Goal: Information Seeking & Learning: Understand process/instructions

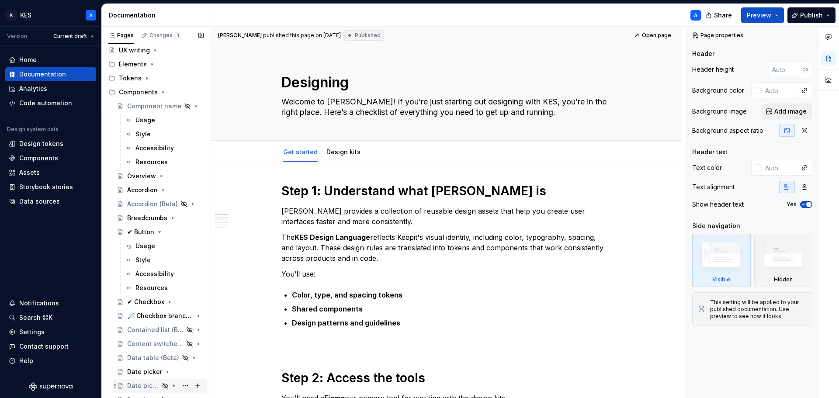
scroll to position [349, 0]
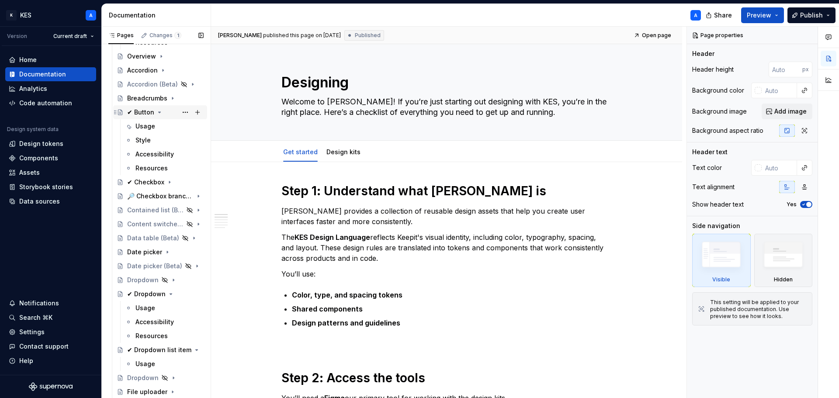
click at [143, 107] on div "✔ Button" at bounding box center [165, 112] width 76 height 12
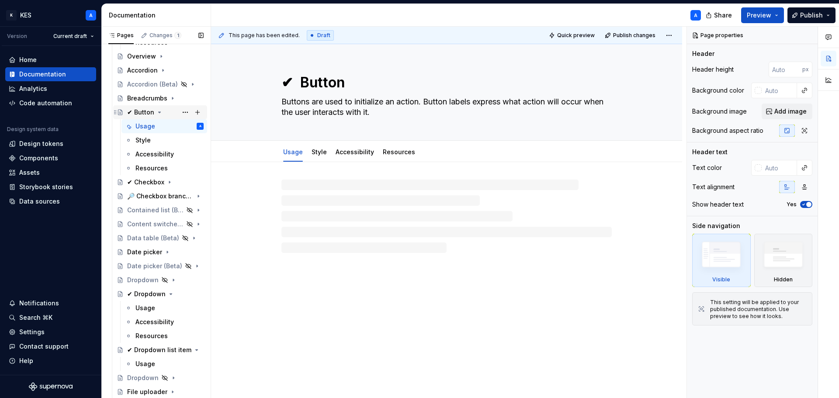
click at [142, 111] on div "✔ Button" at bounding box center [140, 112] width 27 height 9
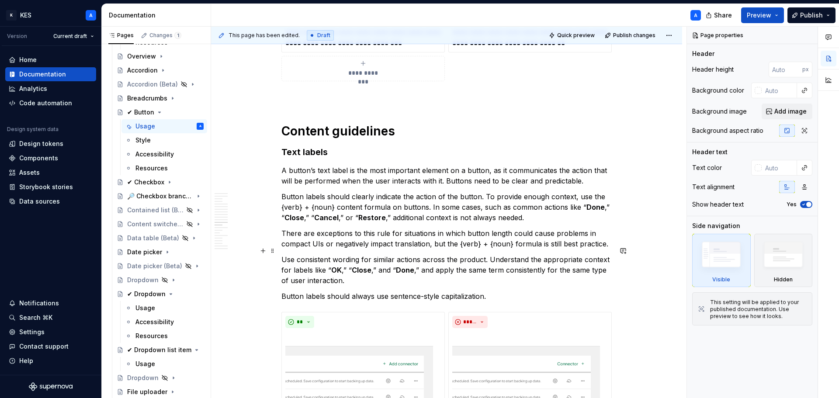
scroll to position [4584, 0]
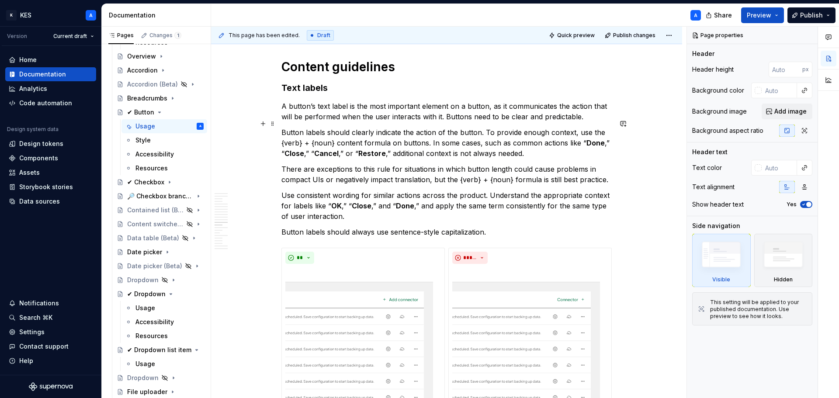
click at [586, 138] on strong "Done" at bounding box center [595, 142] width 18 height 9
type textarea "*"
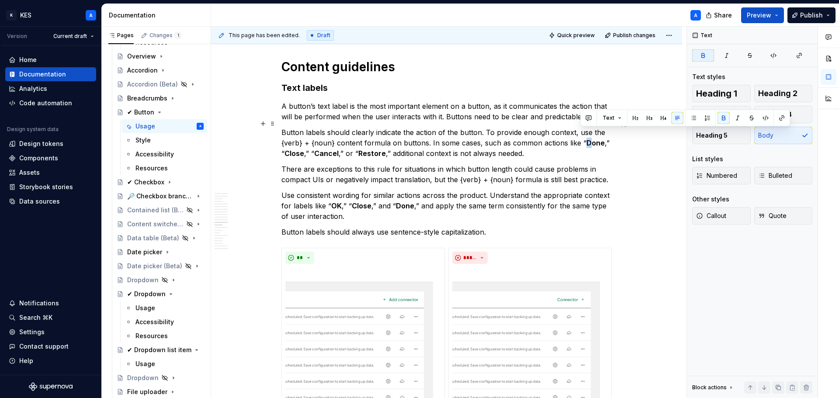
click at [587, 138] on strong "Done" at bounding box center [595, 142] width 18 height 9
click at [581, 134] on p "Button labels should clearly indicate the action of the button. To provide enou…" at bounding box center [446, 142] width 330 height 31
click at [397, 201] on strong "Done" at bounding box center [405, 205] width 18 height 9
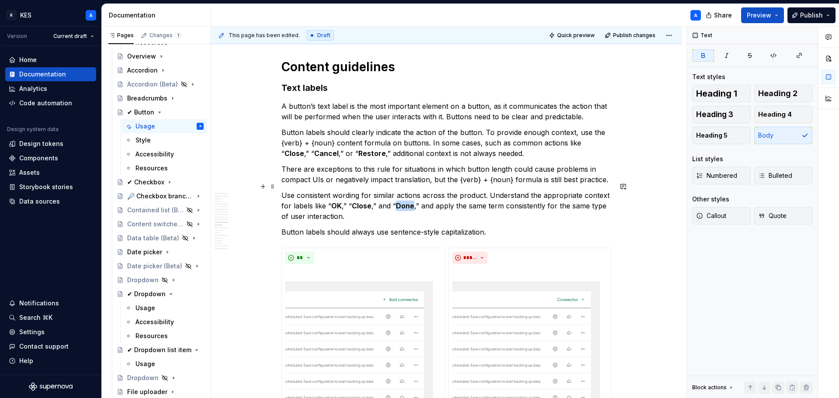
click at [397, 201] on strong "Done" at bounding box center [405, 205] width 18 height 9
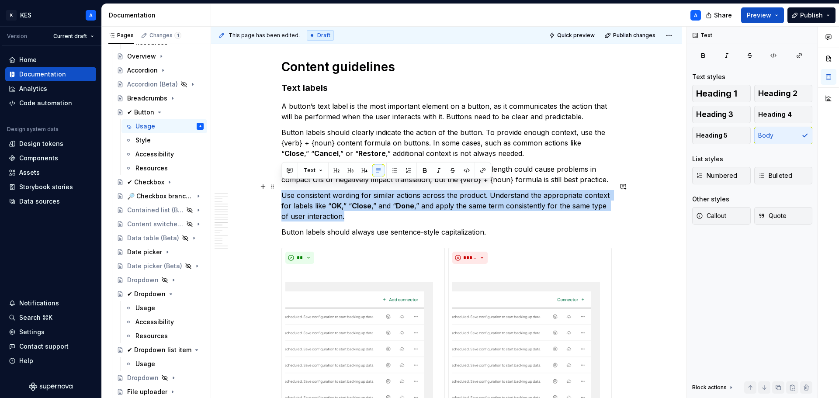
click at [397, 201] on strong "Done" at bounding box center [405, 205] width 18 height 9
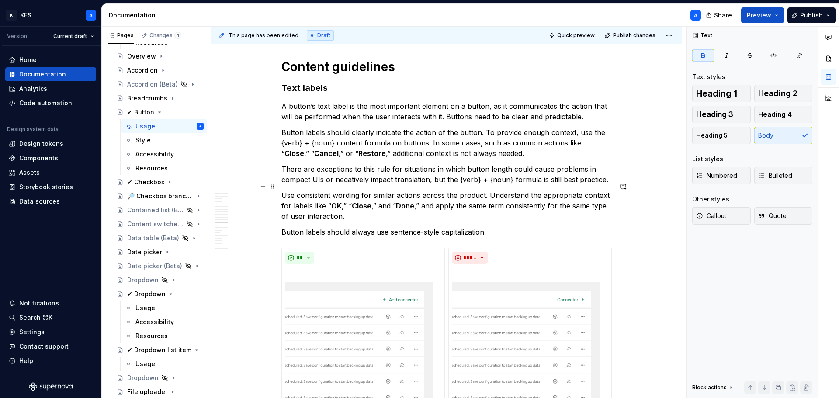
click at [397, 201] on strong "Done" at bounding box center [405, 205] width 18 height 9
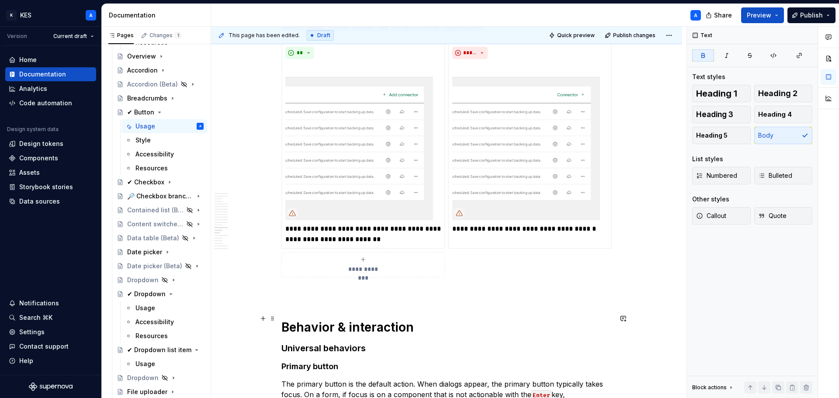
scroll to position [4846, 0]
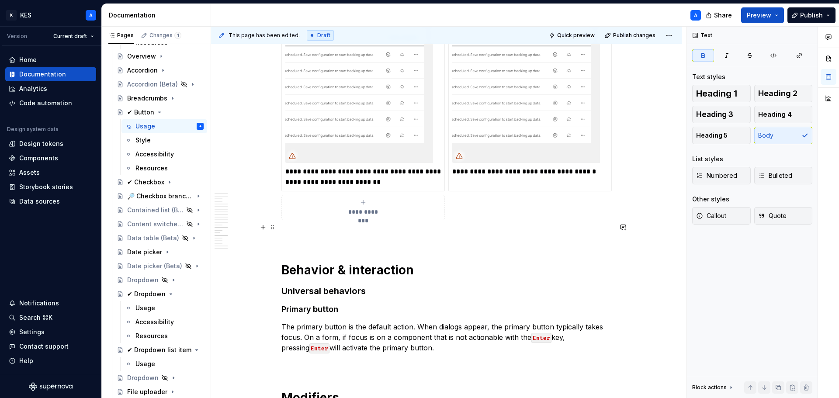
click at [318, 231] on p at bounding box center [446, 236] width 330 height 10
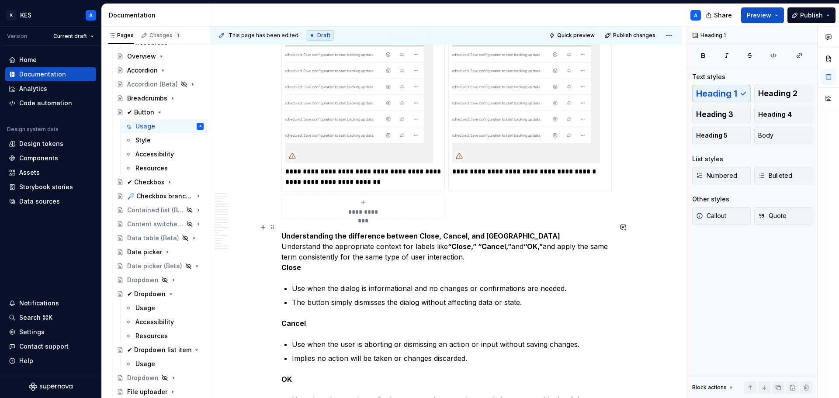
click at [281, 237] on p "Understanding the difference between Close, Cancel, and OK Understand the appro…" at bounding box center [446, 252] width 330 height 42
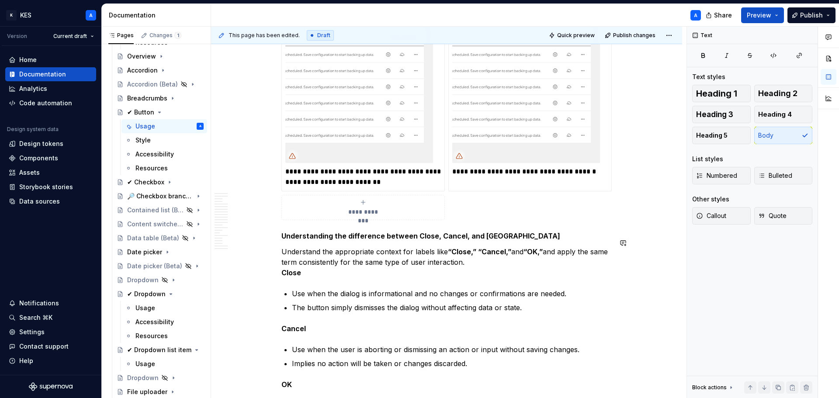
click at [314, 232] on strong "Understanding the difference between Close, Cancel, and [GEOGRAPHIC_DATA]" at bounding box center [420, 236] width 279 height 9
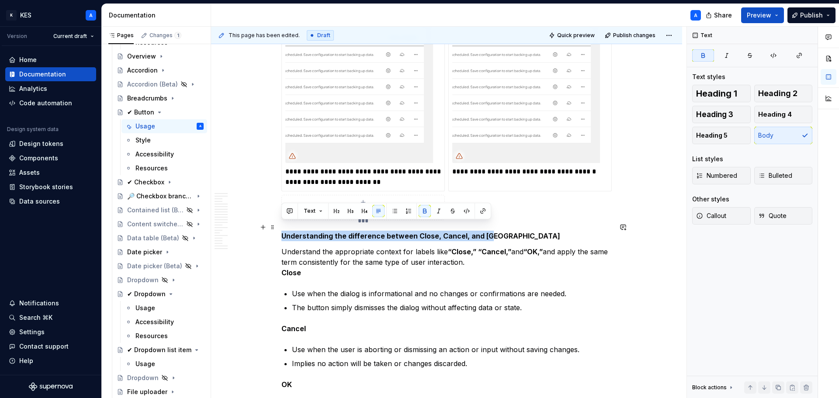
click at [314, 232] on strong "Understanding the difference between Close, Cancel, and [GEOGRAPHIC_DATA]" at bounding box center [420, 236] width 279 height 9
click at [421, 210] on button "button" at bounding box center [424, 211] width 12 height 12
click at [365, 214] on button "button" at bounding box center [364, 211] width 12 height 12
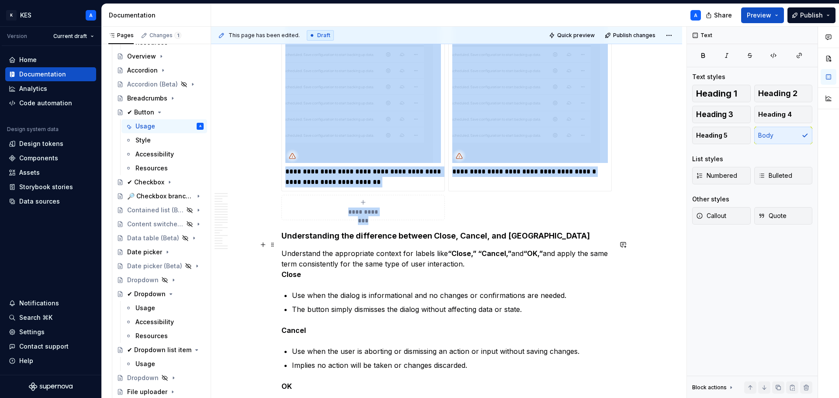
click at [394, 259] on p "Understand the appropriate context for labels like “Close,” “Cancel,” and “OK,”…" at bounding box center [446, 263] width 330 height 31
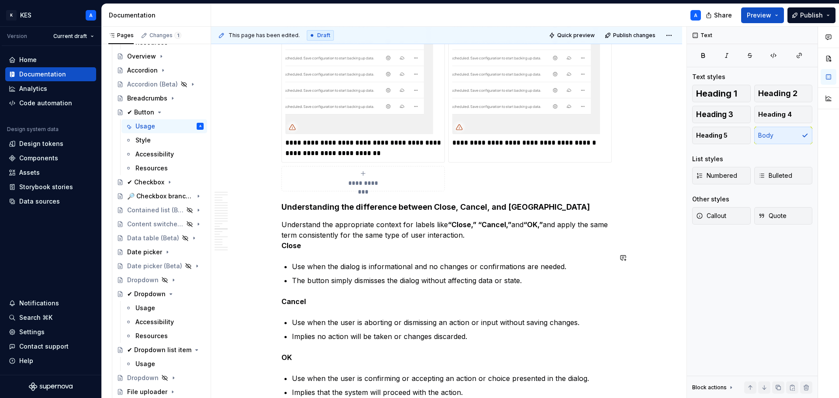
scroll to position [4890, 0]
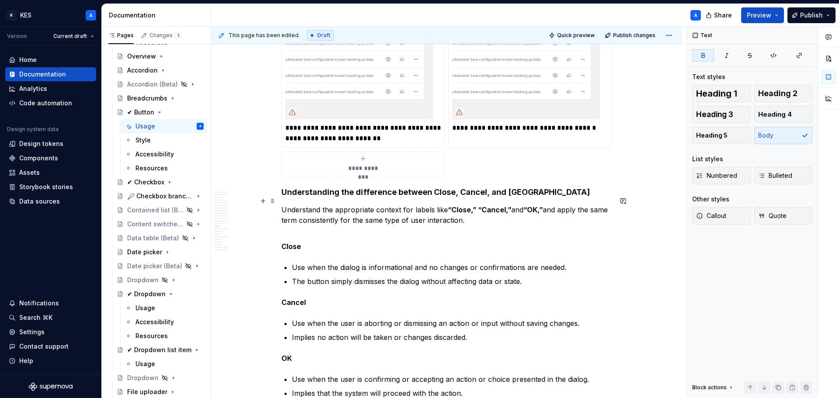
click at [291, 221] on p "Understand the appropriate context for labels like “Close,” “Cancel,” and “OK,”…" at bounding box center [446, 219] width 330 height 31
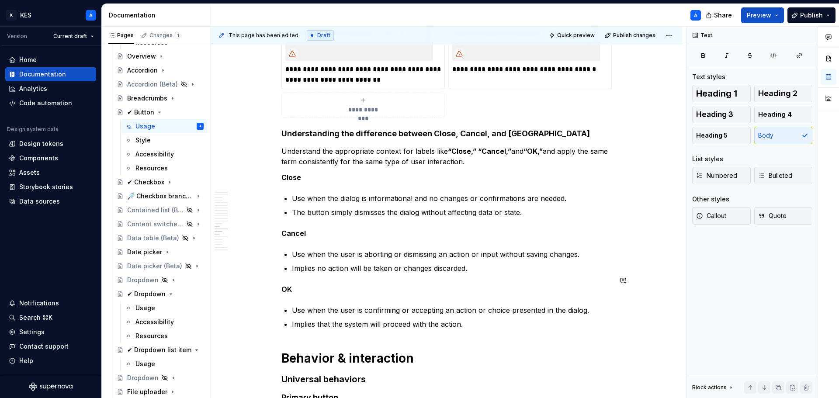
scroll to position [4934, 0]
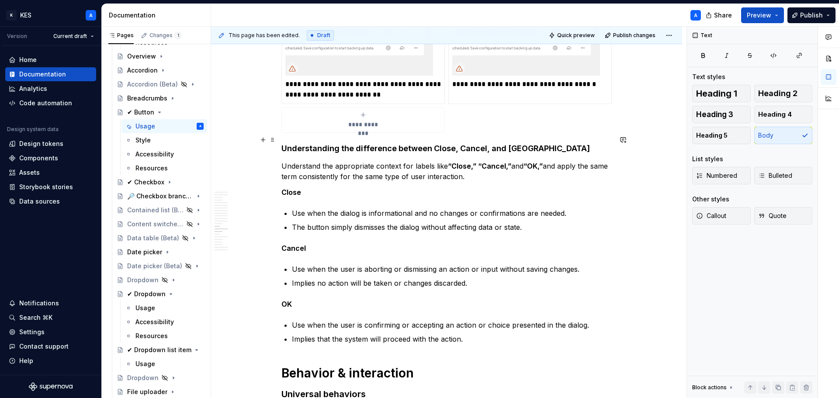
click at [332, 143] on h4 "Understanding the difference between Close, Cancel, and [GEOGRAPHIC_DATA]" at bounding box center [446, 148] width 330 height 10
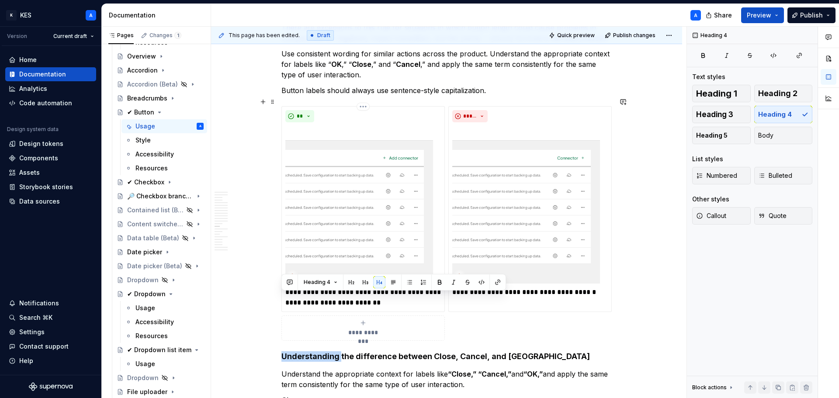
scroll to position [4584, 0]
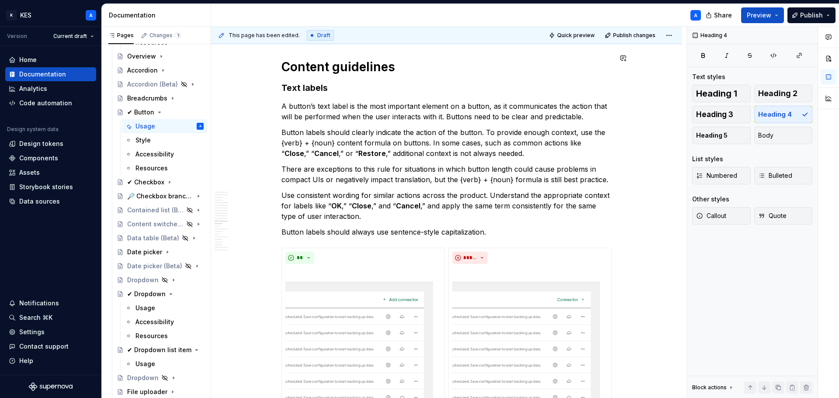
click at [305, 82] on h3 "Text labels" at bounding box center [446, 88] width 330 height 12
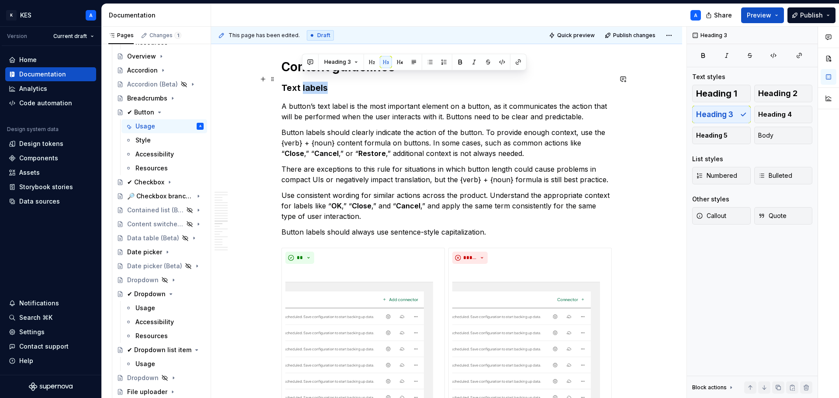
click at [305, 82] on h3 "Text labels" at bounding box center [446, 88] width 330 height 12
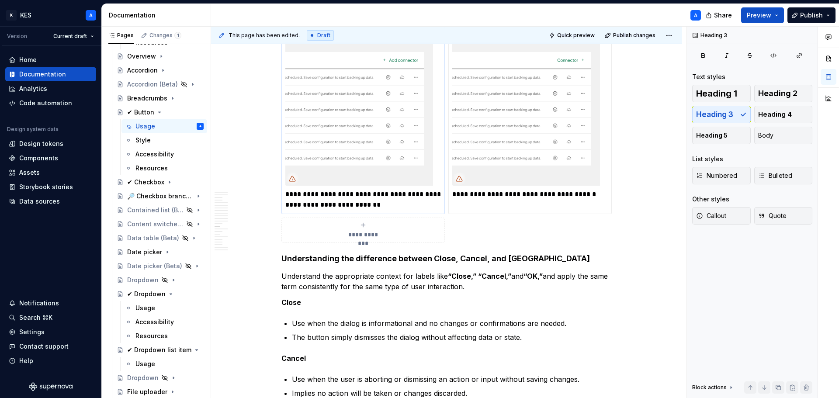
scroll to position [4846, 0]
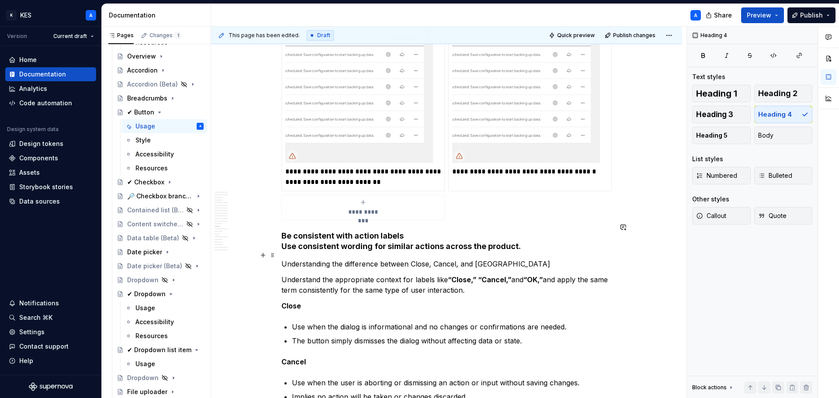
click at [325, 259] on p "Understanding the difference between Close, Cancel, and [GEOGRAPHIC_DATA]" at bounding box center [446, 264] width 330 height 10
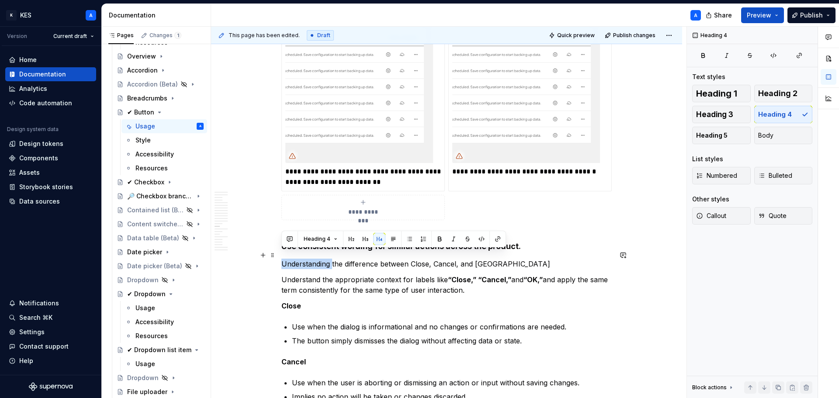
click at [325, 259] on p "Understanding the difference between Close, Cancel, and [GEOGRAPHIC_DATA]" at bounding box center [446, 264] width 330 height 10
click at [375, 235] on button "button" at bounding box center [379, 239] width 12 height 12
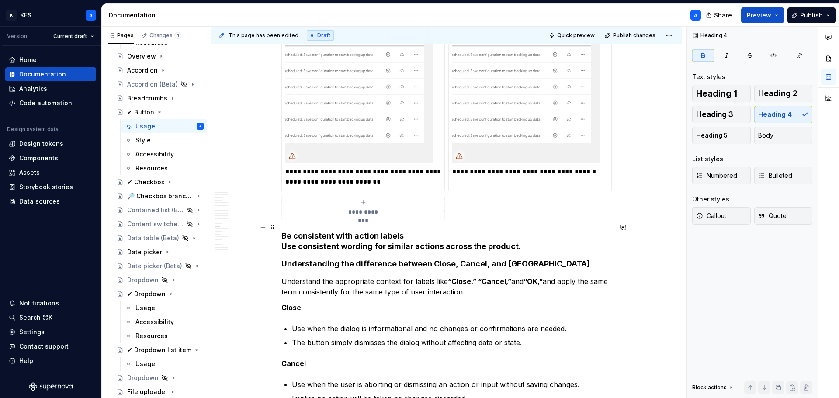
click at [379, 232] on h4 "Be consistent with action labels Use consistent wording for similar actions acr…" at bounding box center [446, 241] width 330 height 21
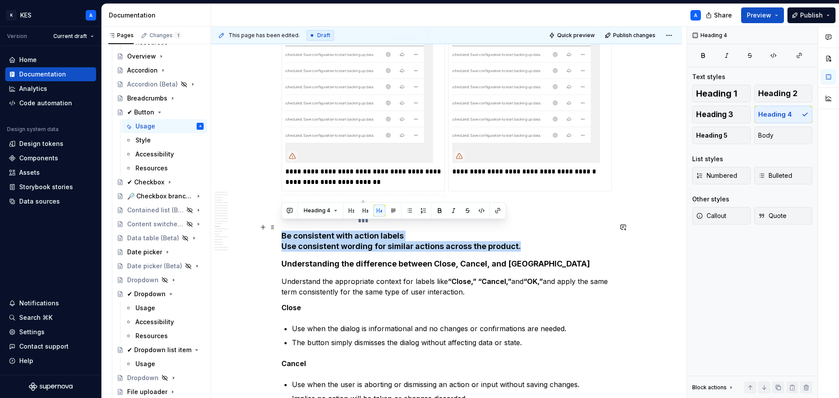
click at [379, 232] on h4 "Be consistent with action labels Use consistent wording for similar actions acr…" at bounding box center [446, 241] width 330 height 21
click at [327, 214] on span "Heading 4" at bounding box center [317, 210] width 27 height 7
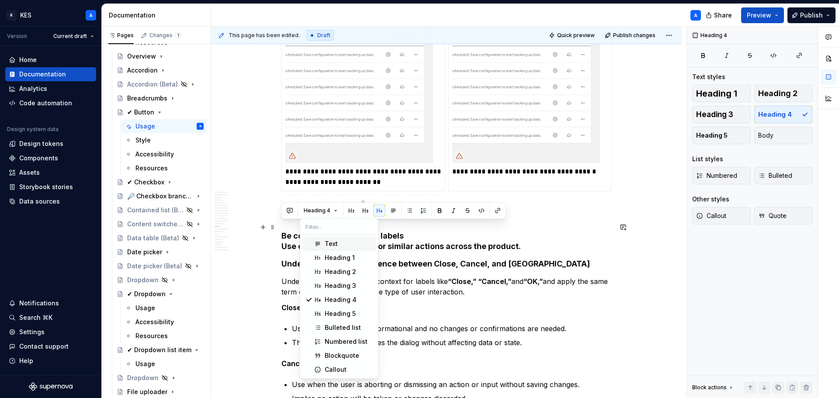
click at [332, 241] on div "Text" at bounding box center [331, 243] width 13 height 9
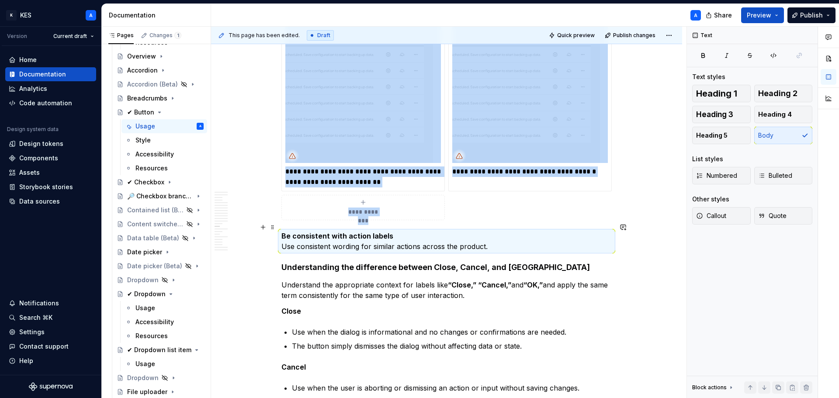
click at [283, 236] on p "Be consistent with action labels Use consistent wording for similar actions acr…" at bounding box center [446, 241] width 330 height 21
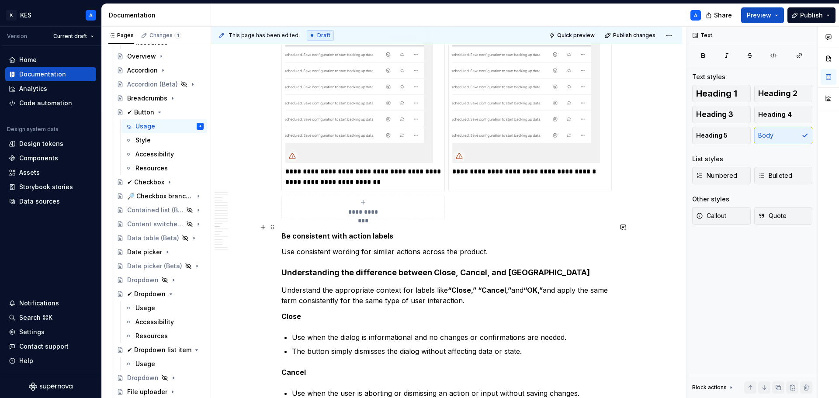
click at [316, 232] on strong "Be consistent with action labels" at bounding box center [337, 236] width 112 height 9
click at [317, 232] on strong "Be consistent with action labels" at bounding box center [337, 236] width 112 height 9
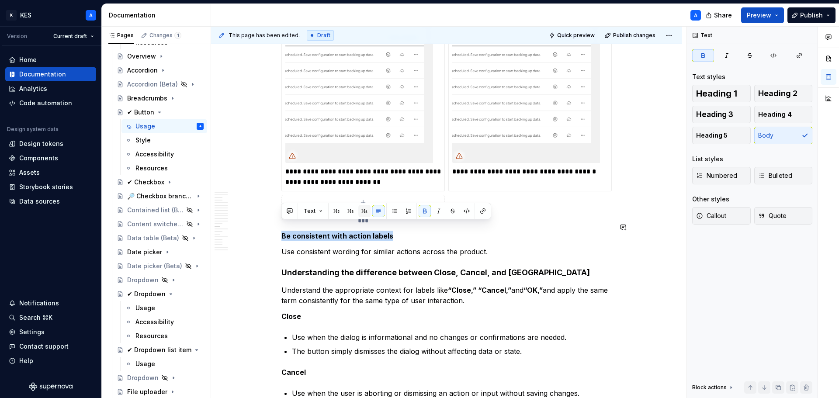
click at [359, 208] on button "button" at bounding box center [364, 211] width 12 height 12
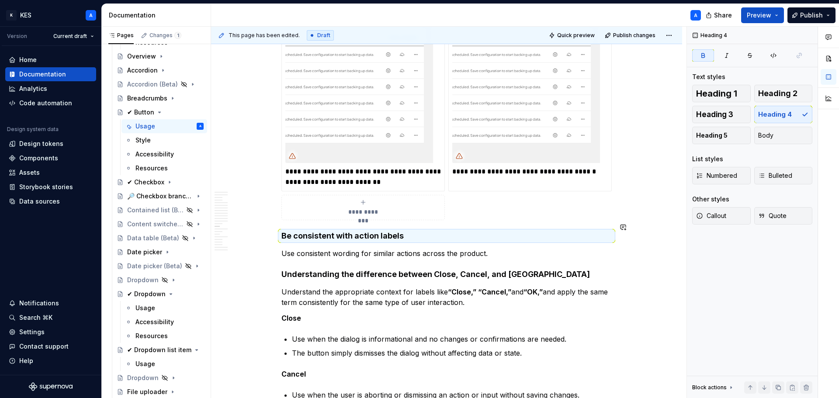
click at [369, 248] on p "Use consistent wording for similar actions across the product." at bounding box center [446, 253] width 330 height 10
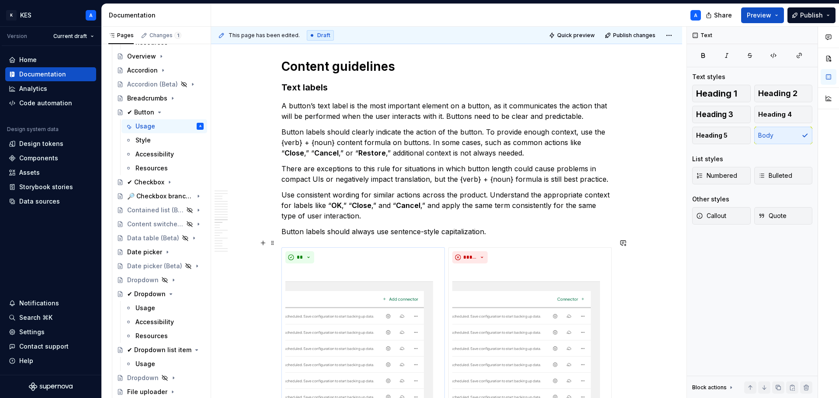
scroll to position [4584, 0]
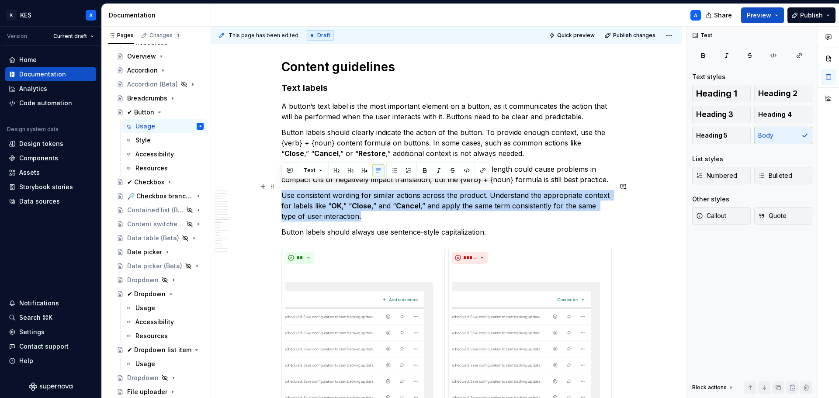
drag, startPoint x: 357, startPoint y: 208, endPoint x: 281, endPoint y: 191, distance: 77.5
click at [281, 191] on p "Use consistent wording for similar actions across the product. Understand the a…" at bounding box center [446, 205] width 330 height 31
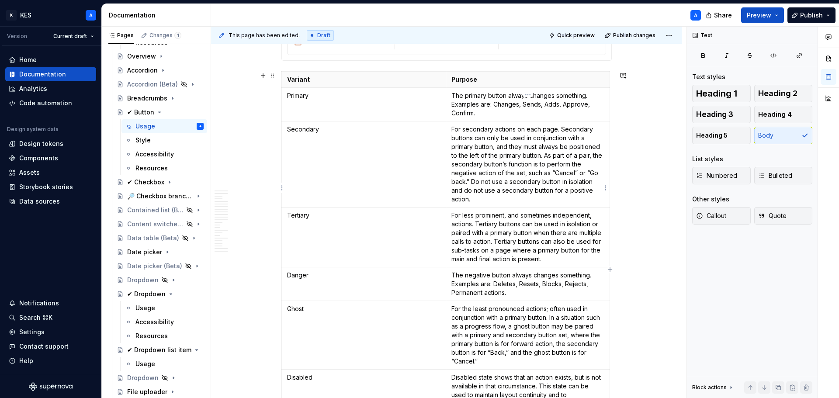
scroll to position [1398, 0]
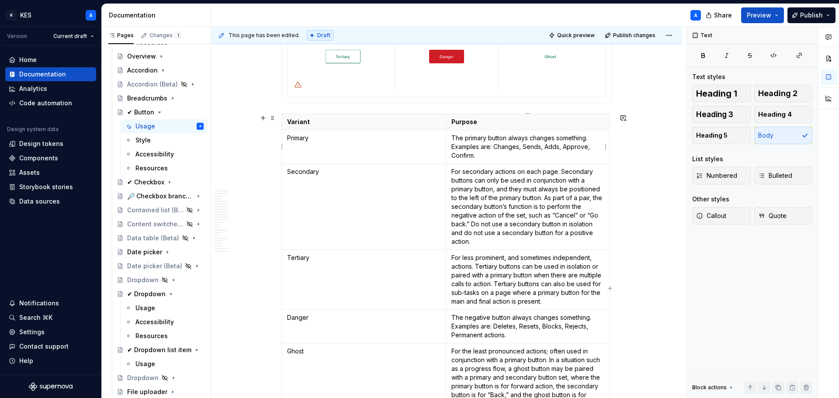
drag, startPoint x: 588, startPoint y: 138, endPoint x: 592, endPoint y: 139, distance: 5.0
click at [588, 138] on p "The primary button always changes something. Examples are: Changes, Sends, Adds…" at bounding box center [527, 147] width 153 height 26
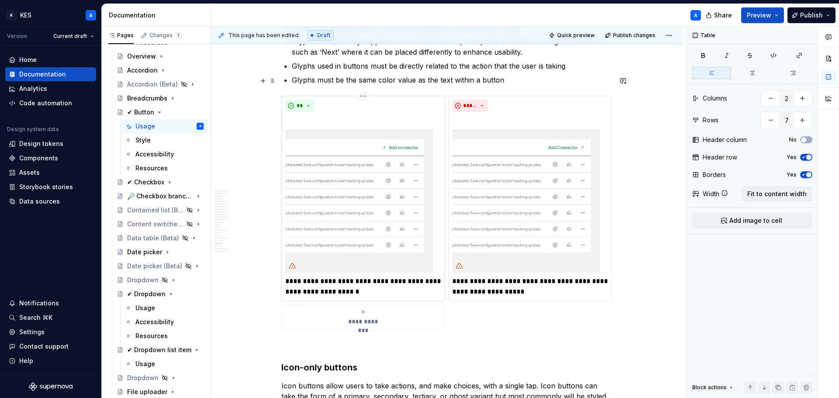
scroll to position [5679, 0]
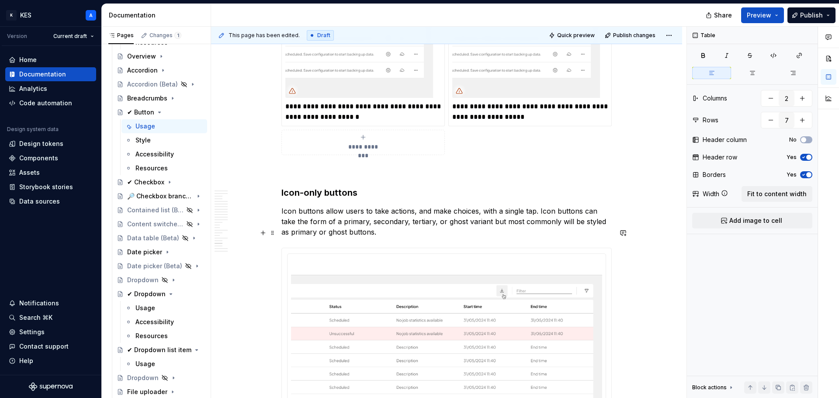
type textarea "*"
